Goal: Check status: Check status

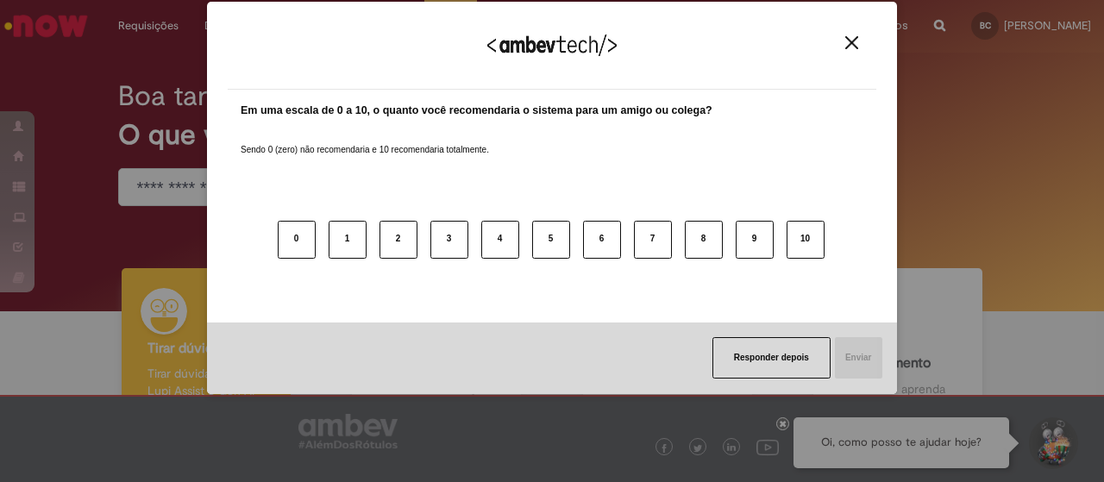
click at [854, 46] on img "Close" at bounding box center [851, 42] width 13 height 13
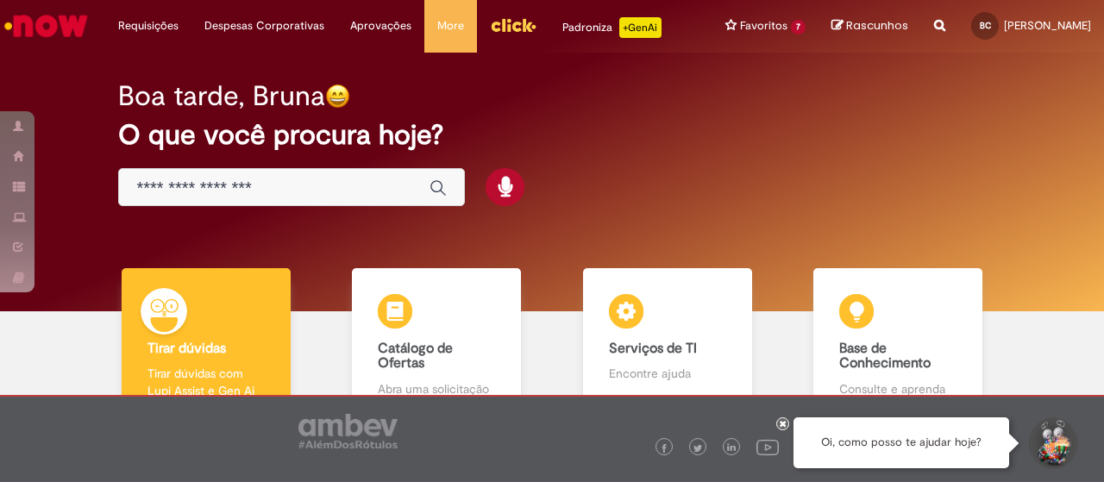
click at [504, 20] on img "Menu Cabeçalho" at bounding box center [513, 25] width 47 height 26
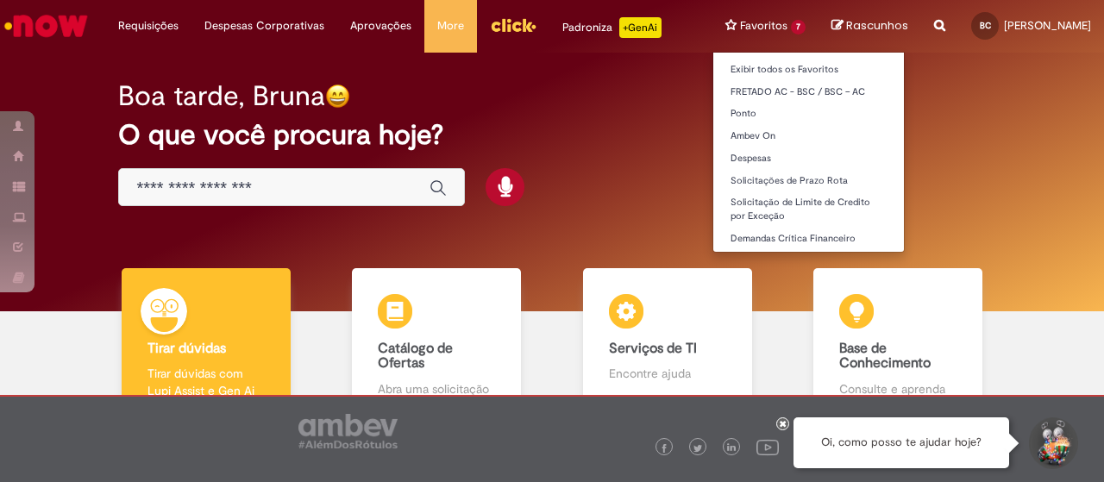
click at [716, 23] on li "Favoritos 7 Exibir todos os Favoritos FRETADO AC - BSC / BSC – AC [GEOGRAPHIC_D…" at bounding box center [765, 26] width 106 height 52
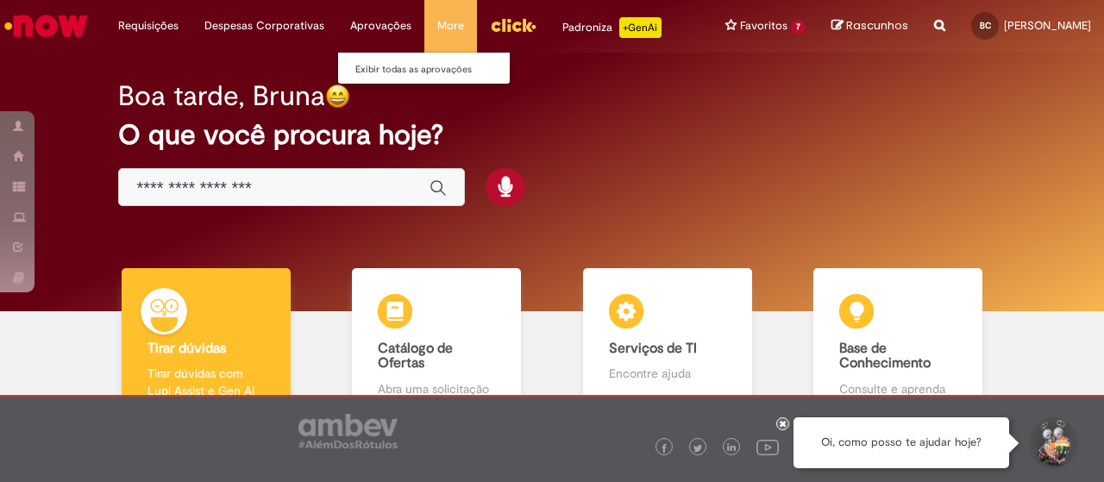
click at [346, 20] on li "Aprovações Exibir todas as aprovações" at bounding box center [380, 26] width 87 height 52
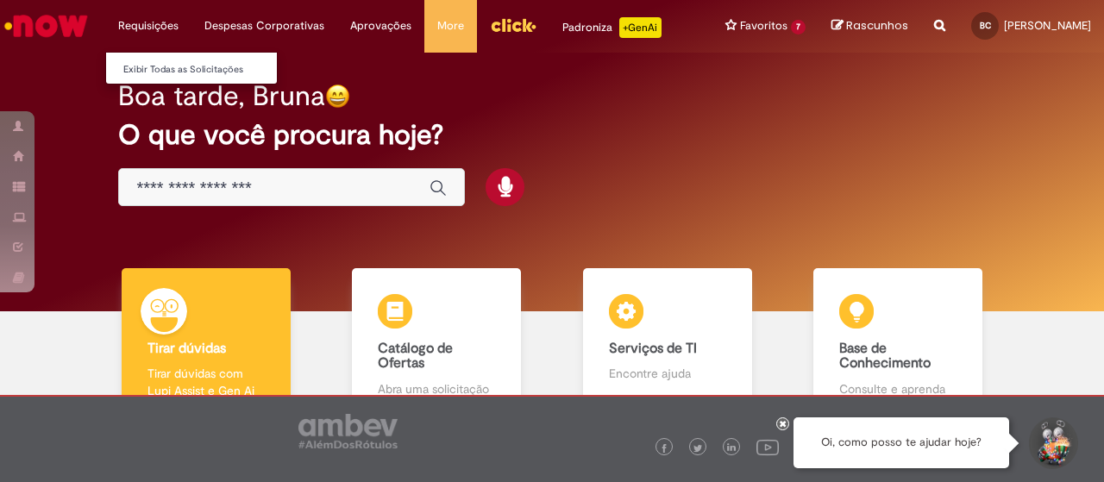
click at [166, 30] on li "Requisições Exibir Todas as Solicitações" at bounding box center [148, 26] width 86 height 52
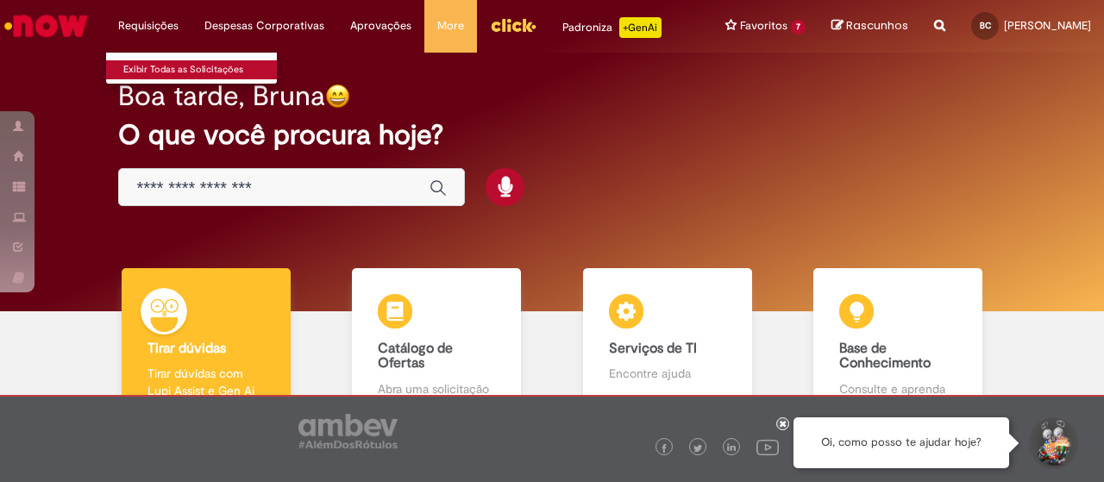
click at [138, 65] on link "Exibir Todas as Solicitações" at bounding box center [201, 69] width 190 height 19
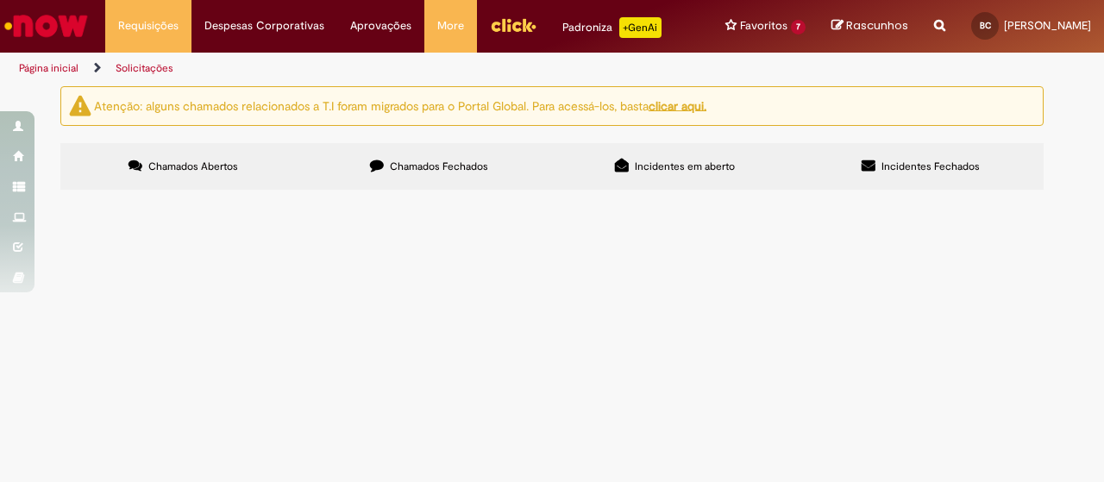
click at [0, 0] on button at bounding box center [0, 0] width 0 height 0
click at [404, 172] on span "Chamados Fechados" at bounding box center [439, 167] width 98 height 14
click at [0, 0] on button at bounding box center [0, 0] width 0 height 0
click at [0, 0] on input "Pesquisar" at bounding box center [0, 0] width 0 height 0
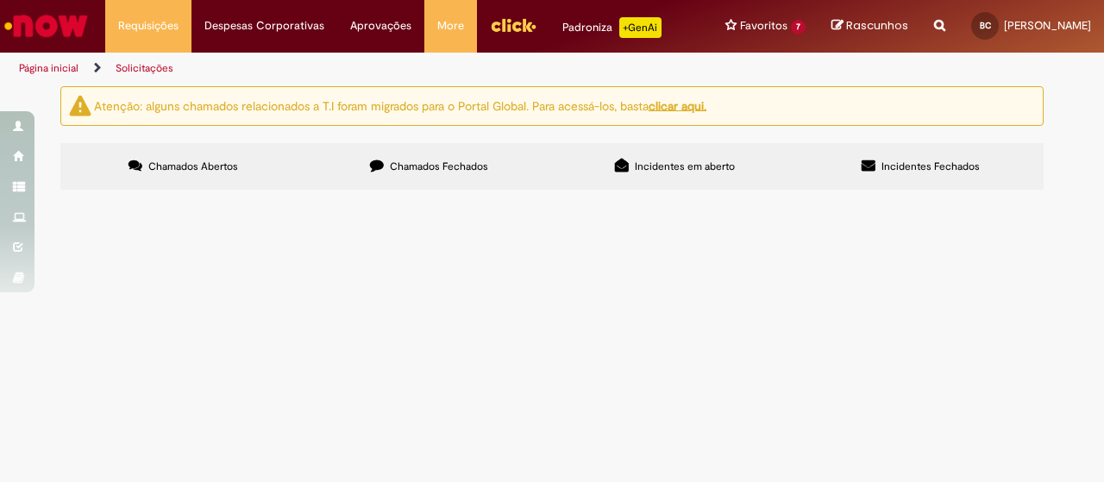
click at [1088, 195] on div "Atenção: alguns chamados relacionados a T.I foram migrados para o Portal Global…" at bounding box center [552, 140] width 1104 height 109
click at [0, 0] on span "[DATE] 14:47:52" at bounding box center [0, 0] width 0 height 0
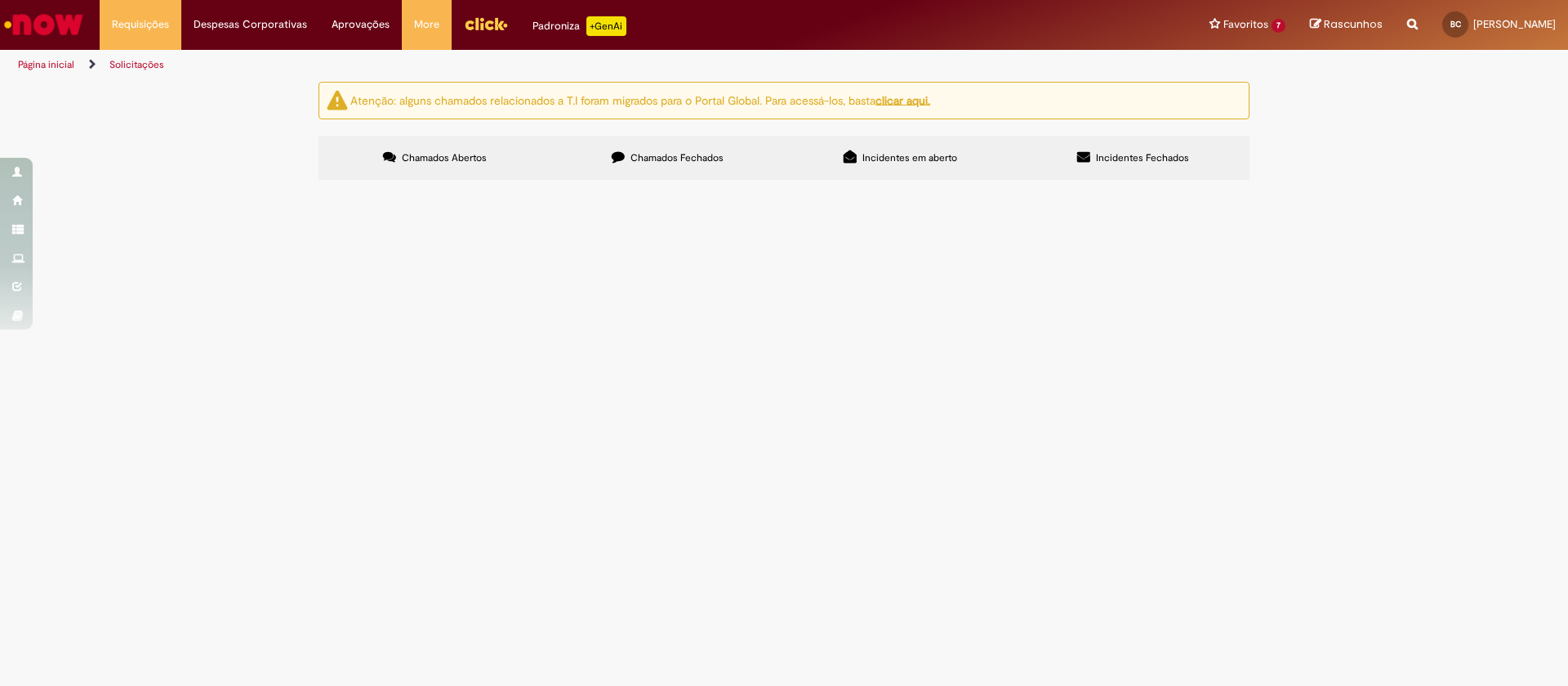
click at [656, 146] on label "Chamados Fechados" at bounding box center [668, 157] width 233 height 45
click at [0, 0] on button at bounding box center [0, 0] width 0 height 0
click at [0, 0] on input "Pesquisar" at bounding box center [0, 0] width 0 height 0
click at [1044, 185] on div "Atenção: alguns chamados relacionados a T.I foram migrados para o Portal Global…" at bounding box center [784, 133] width 1568 height 103
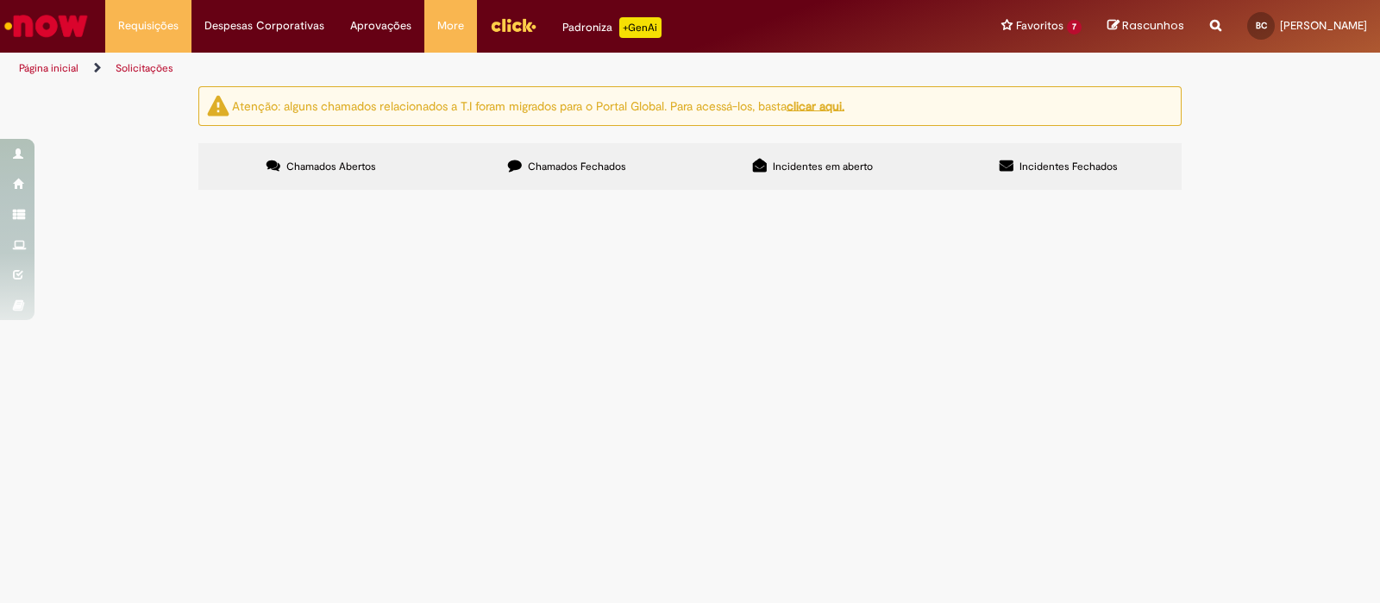
scroll to position [711, 0]
click at [1103, 195] on div "Atenção: alguns chamados relacionados a T.I foram migrados para o Portal Global…" at bounding box center [690, 140] width 1380 height 109
